Goal: Task Accomplishment & Management: Use online tool/utility

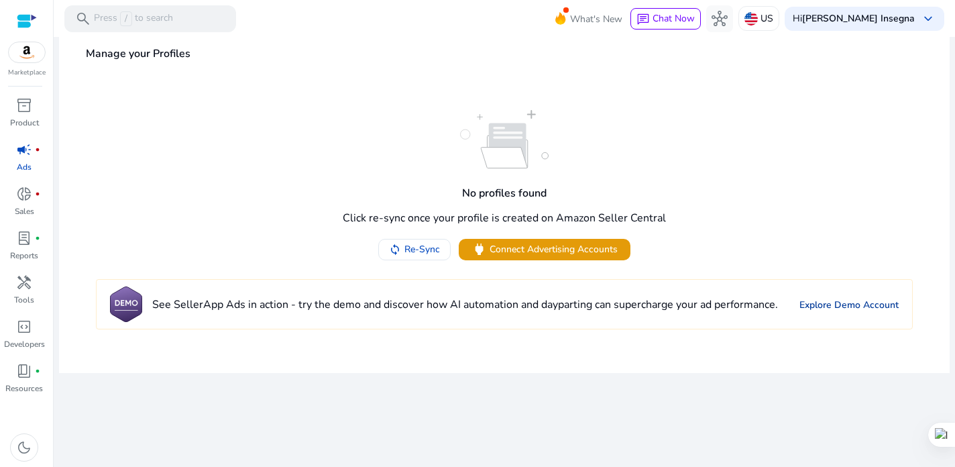
click at [859, 308] on link "Explore Demo Account" at bounding box center [849, 305] width 99 height 14
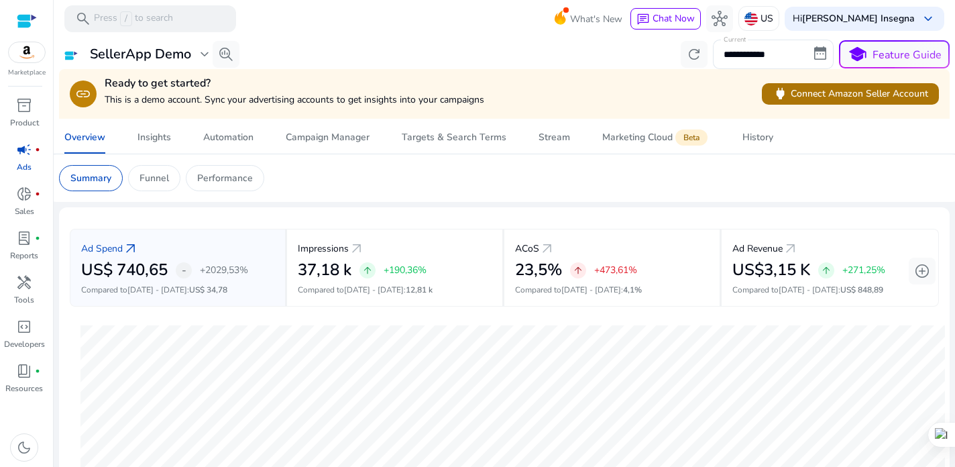
click at [822, 95] on span "power Connect Amazon Seller Account" at bounding box center [851, 93] width 156 height 15
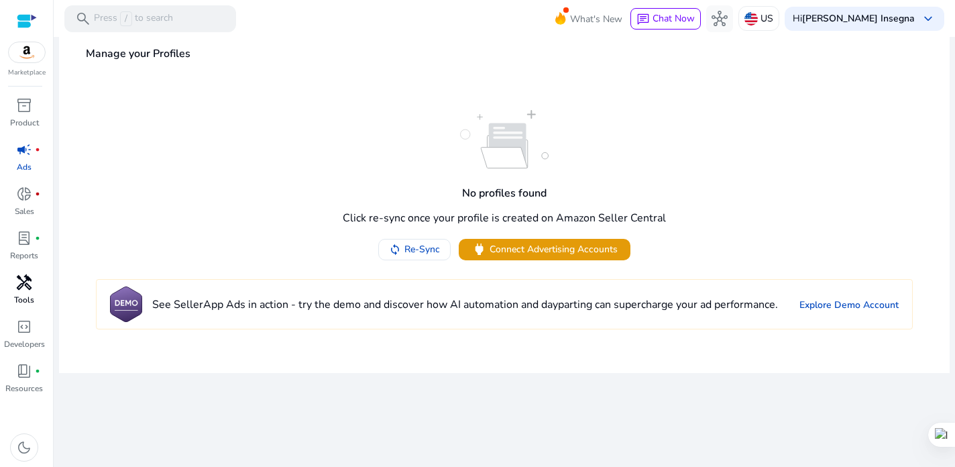
click at [19, 289] on span "handyman" at bounding box center [24, 282] width 16 height 16
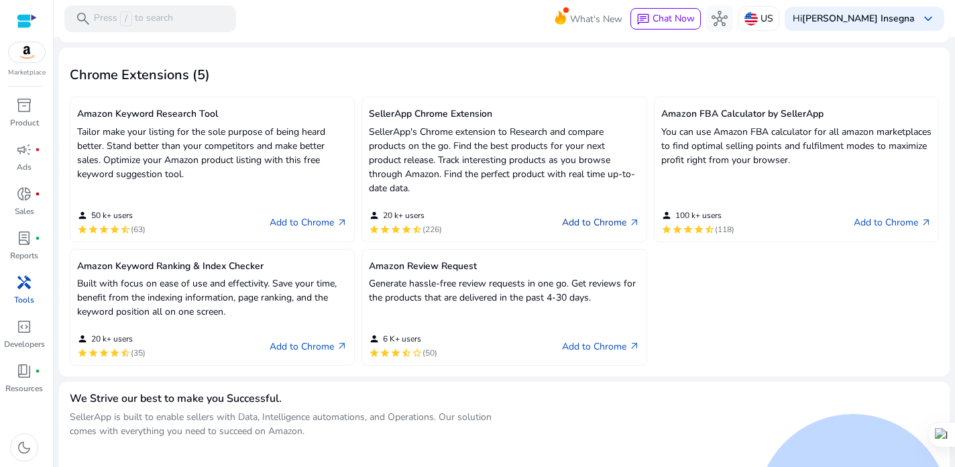
click at [594, 231] on link "Add to Chrome arrow_outward" at bounding box center [601, 223] width 78 height 16
